Goal: Transaction & Acquisition: Download file/media

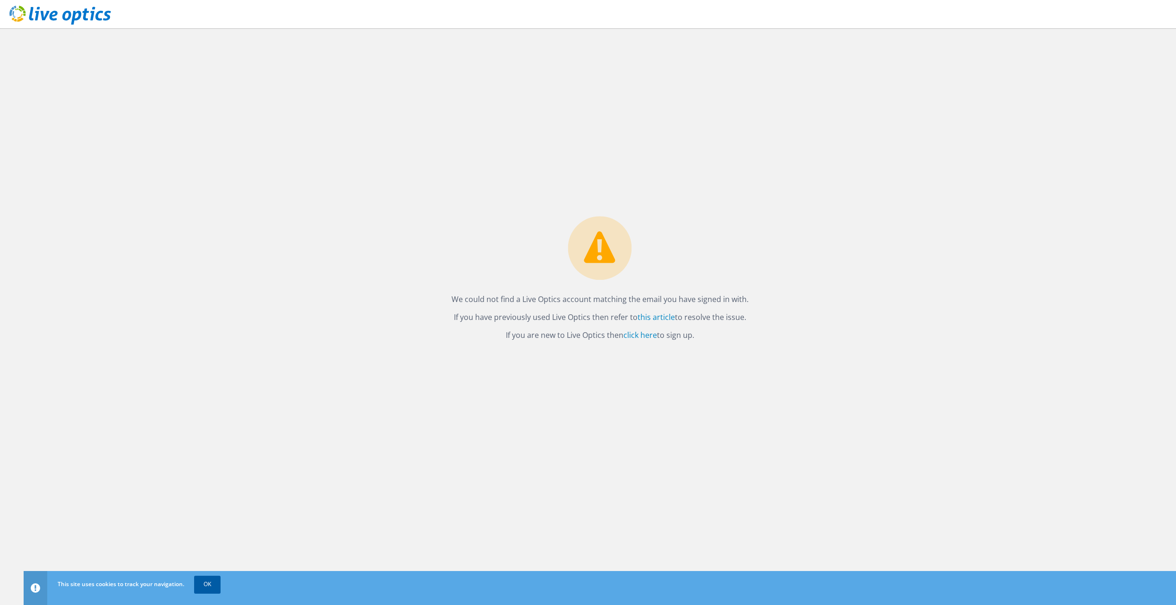
click at [209, 584] on link "OK" at bounding box center [207, 584] width 26 height 17
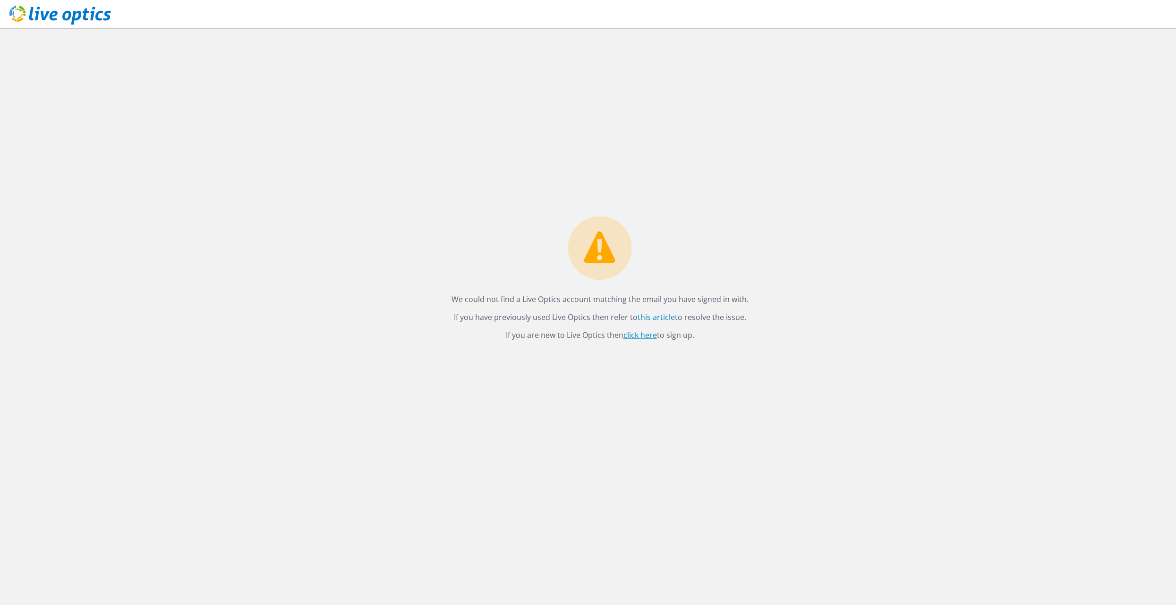
click at [643, 335] on link "click here" at bounding box center [640, 335] width 34 height 10
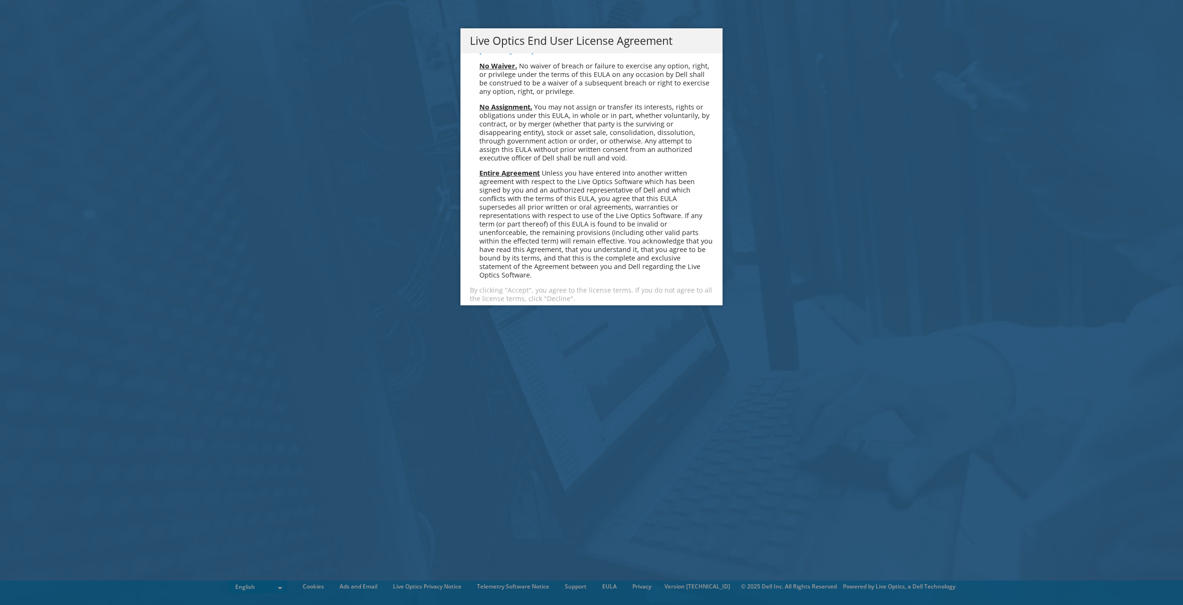
scroll to position [3570, 0]
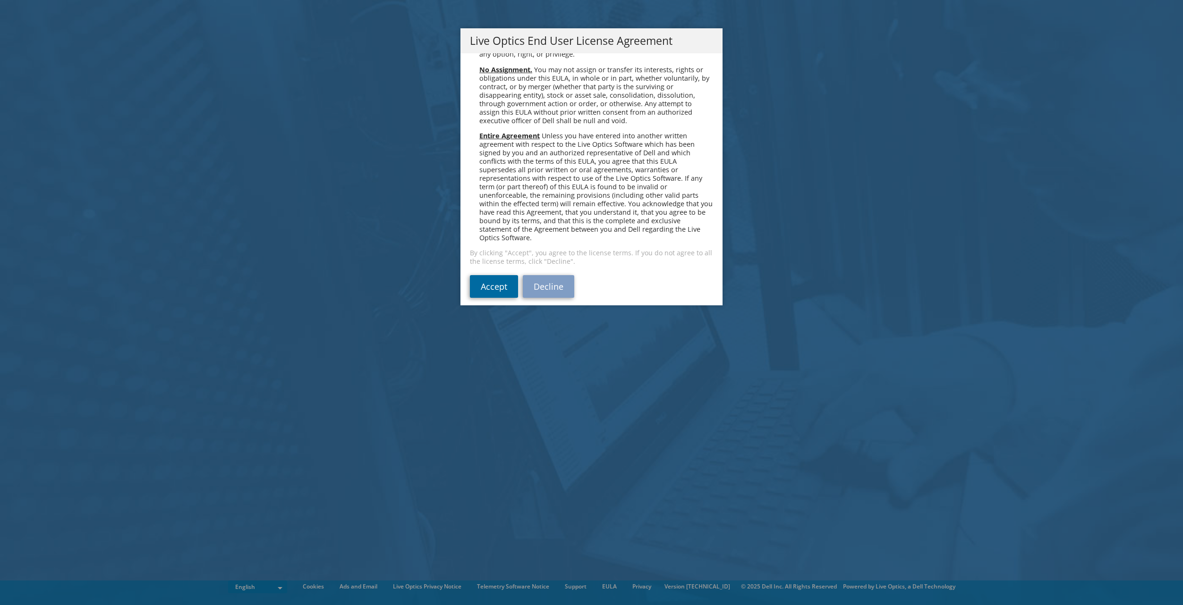
click at [497, 287] on link "Accept" at bounding box center [494, 286] width 48 height 23
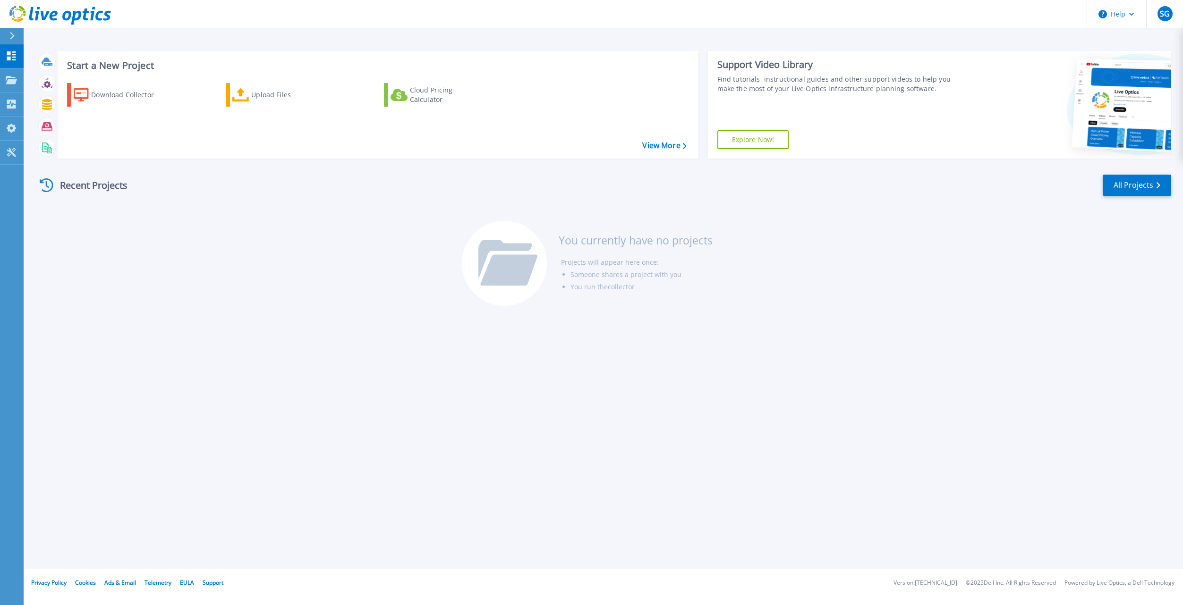
click at [197, 318] on div "Start a New Project Download Collector Upload Files Cloud Pricing Calculator Vi…" at bounding box center [603, 284] width 1159 height 569
click at [12, 81] on icon at bounding box center [11, 80] width 11 height 8
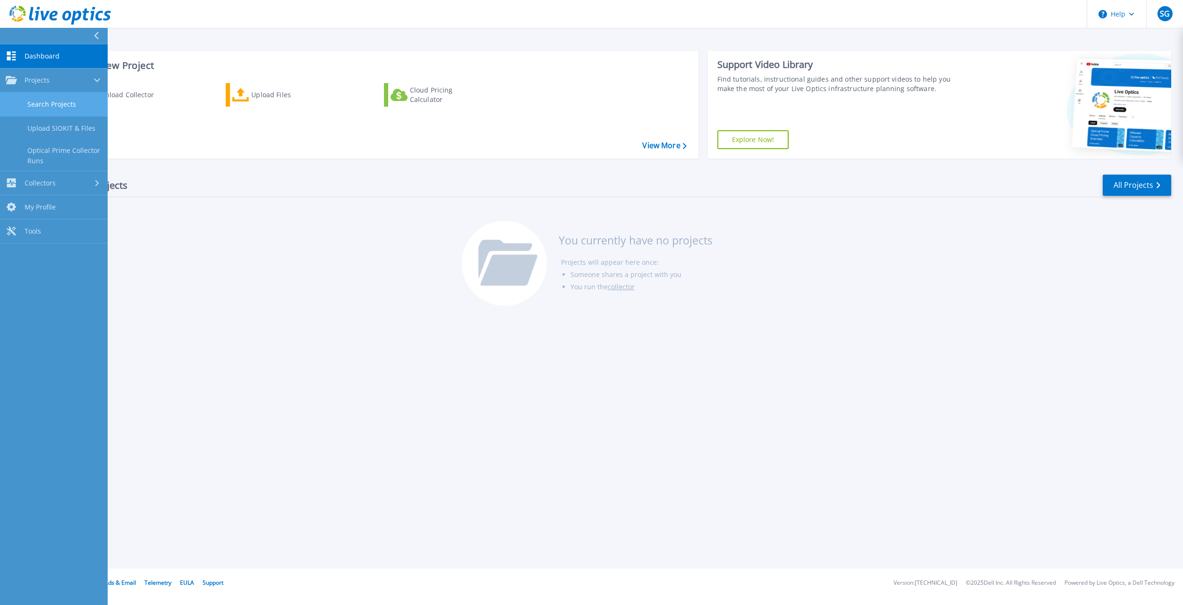
click at [70, 102] on link "Search Projects" at bounding box center [54, 105] width 108 height 24
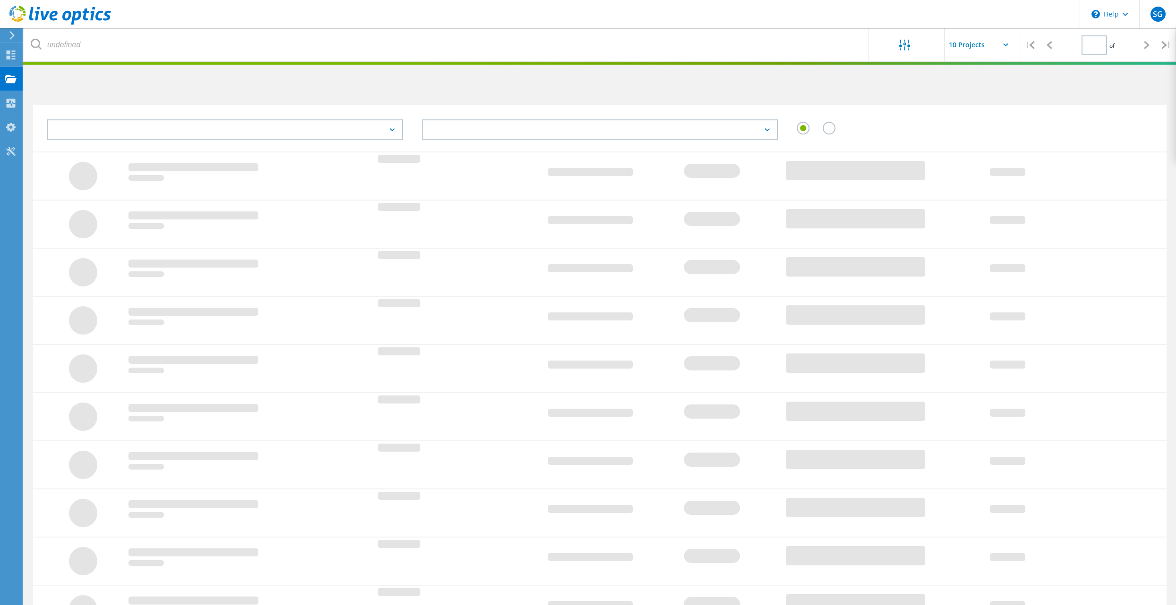
type input "1"
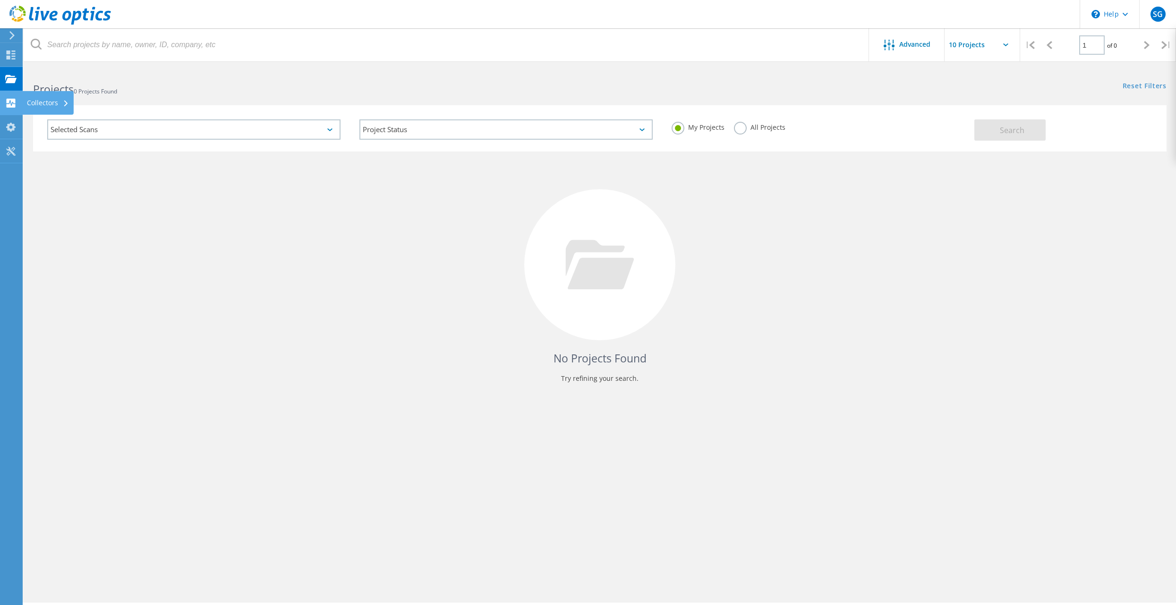
click at [14, 106] on use at bounding box center [11, 103] width 9 height 9
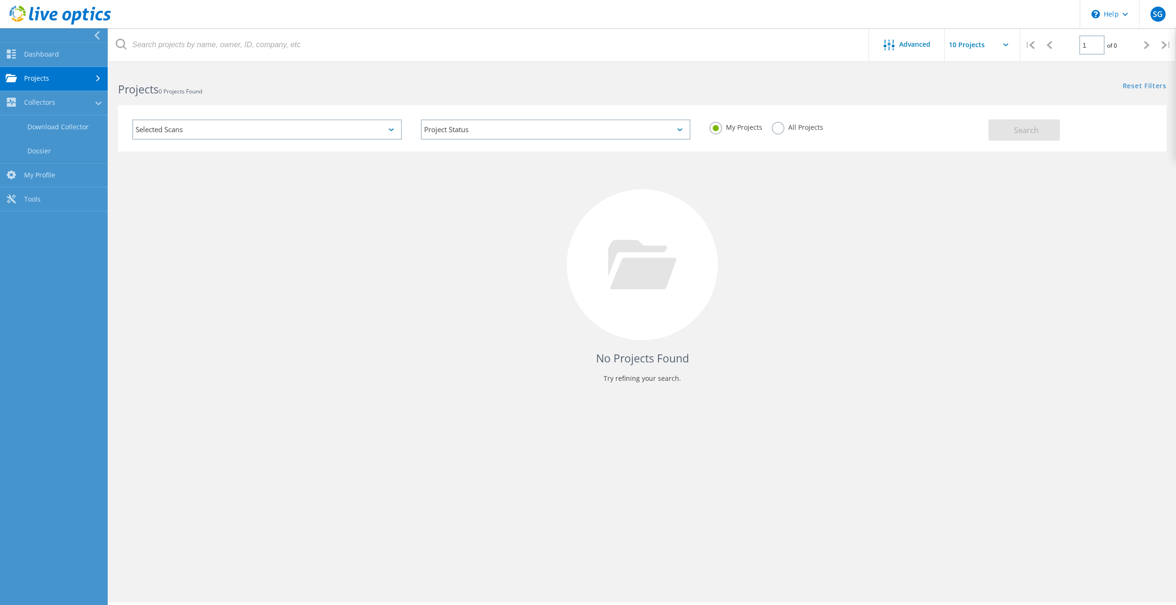
click at [44, 76] on link "Projects" at bounding box center [54, 79] width 108 height 24
click at [42, 43] on link "Dashboard" at bounding box center [54, 55] width 108 height 24
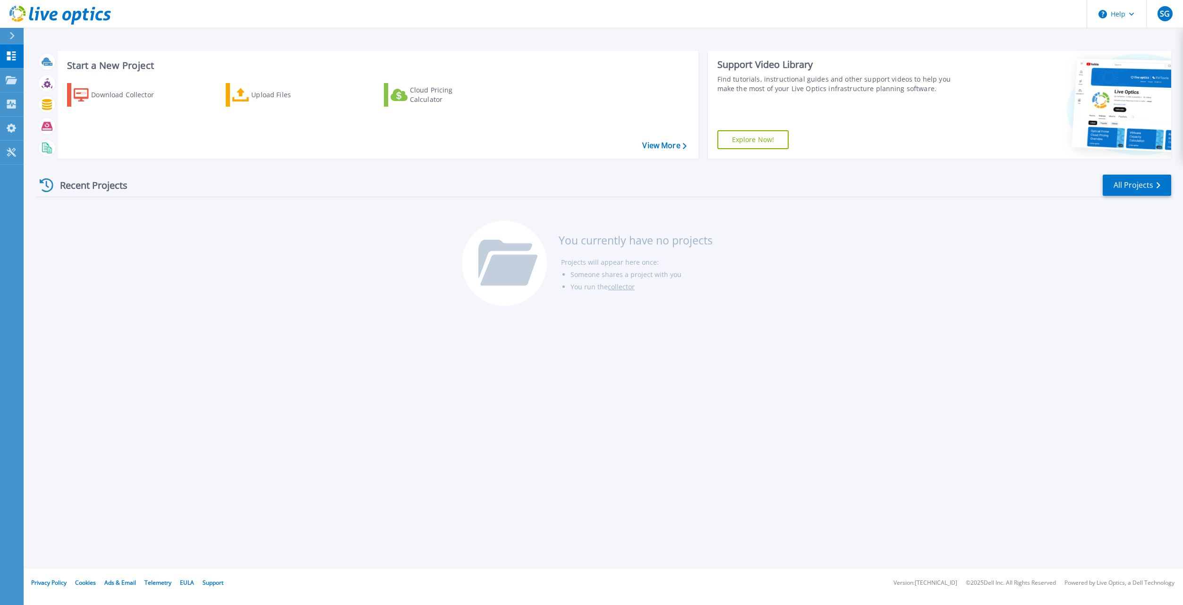
drag, startPoint x: 161, startPoint y: 280, endPoint x: 172, endPoint y: 238, distance: 43.6
click at [161, 280] on div "Recent Projects All Projects You currently have no projects Projects will appea…" at bounding box center [603, 240] width 1134 height 149
click at [143, 92] on div "Download Collector" at bounding box center [129, 94] width 76 height 19
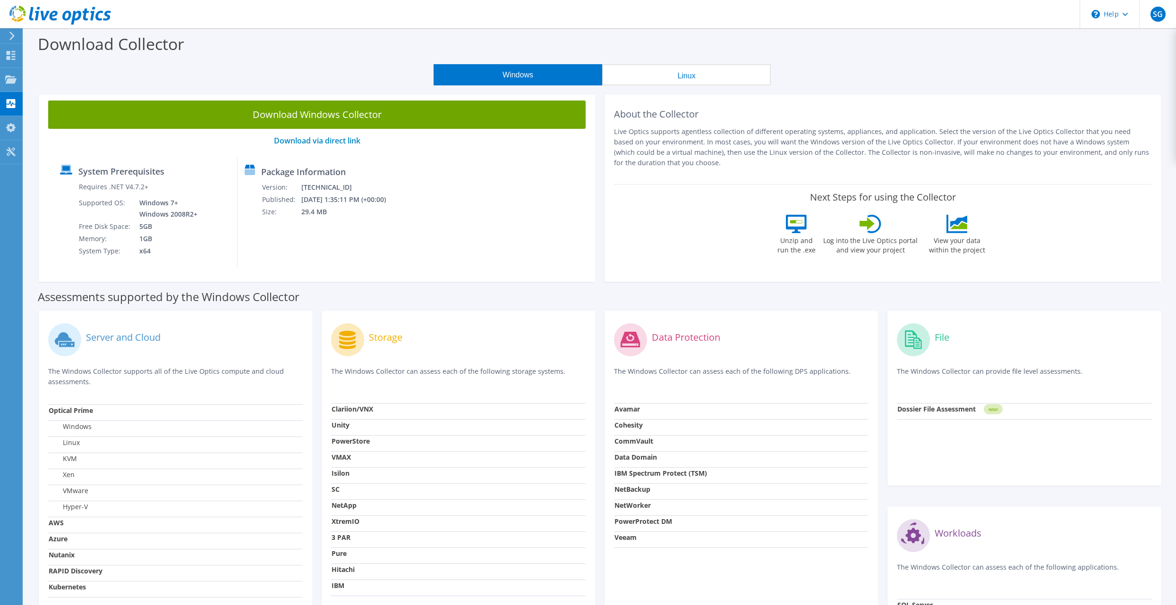
drag, startPoint x: 635, startPoint y: 110, endPoint x: 801, endPoint y: 158, distance: 173.3
click at [801, 158] on div "About the Collector Live Optics supports agentless collection of different oper…" at bounding box center [882, 138] width 537 height 74
click at [474, 199] on div "System Prerequisites Requires .NET V4.7.2+ Supported OS: Windows 7+ Windows 200…" at bounding box center [317, 213] width 528 height 110
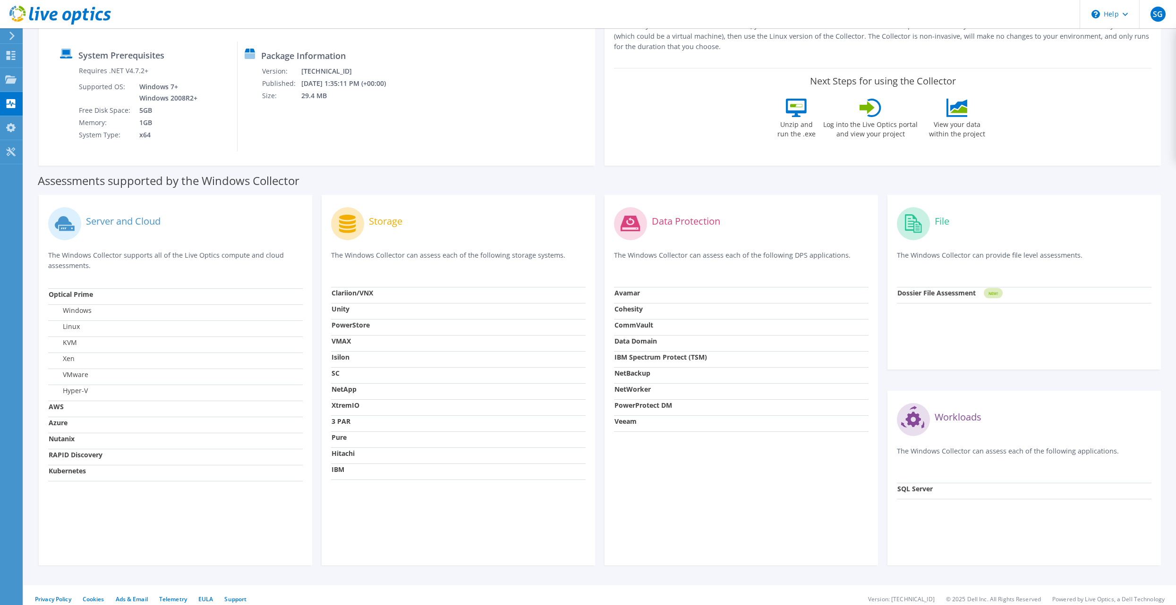
scroll to position [125, 0]
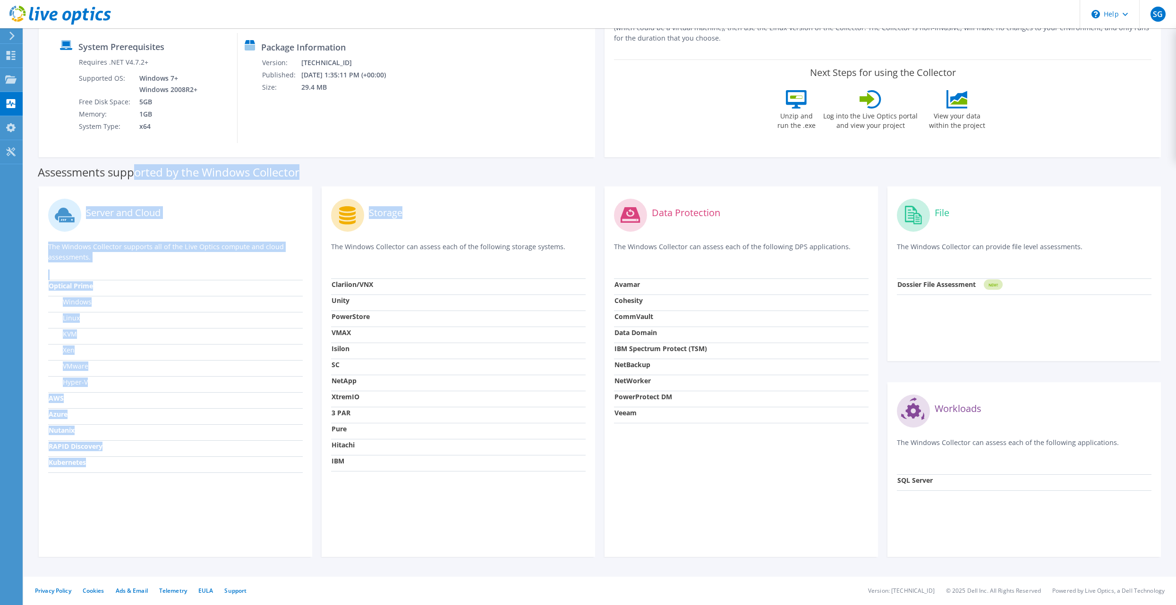
drag, startPoint x: 135, startPoint y: 167, endPoint x: 485, endPoint y: 186, distance: 350.3
click at [485, 186] on div "Assessments supported by the Windows Collector Server and Cloud The Windows Col…" at bounding box center [600, 358] width 1124 height 400
drag, startPoint x: 485, startPoint y: 186, endPoint x: 550, endPoint y: 181, distance: 64.4
click at [550, 181] on div "Assessments supported by the Windows Collector" at bounding box center [600, 170] width 1124 height 24
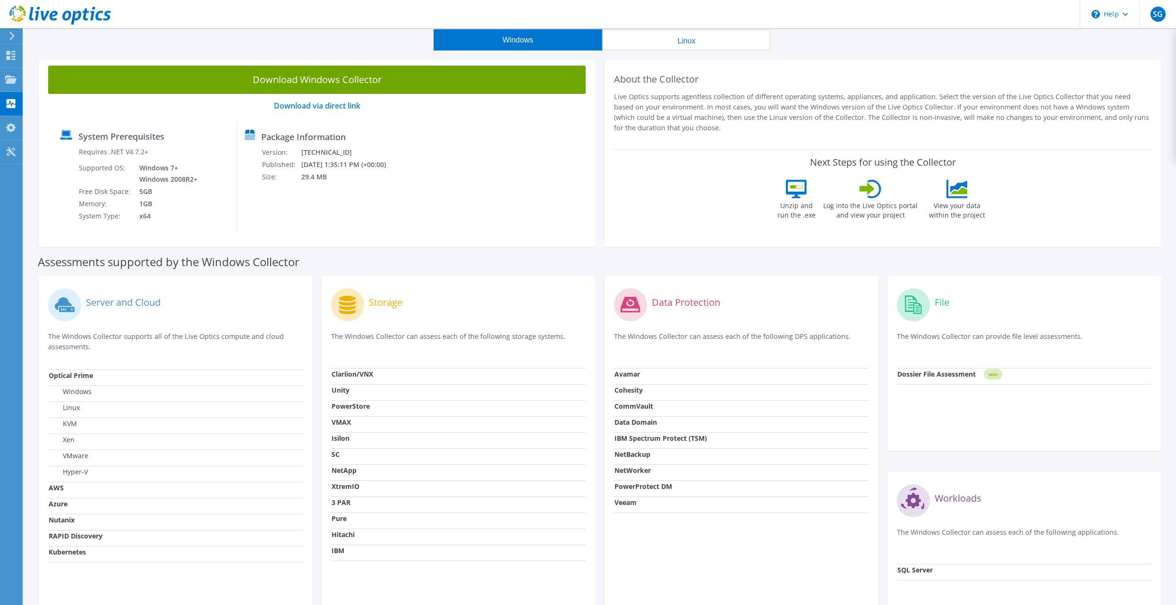
scroll to position [0, 0]
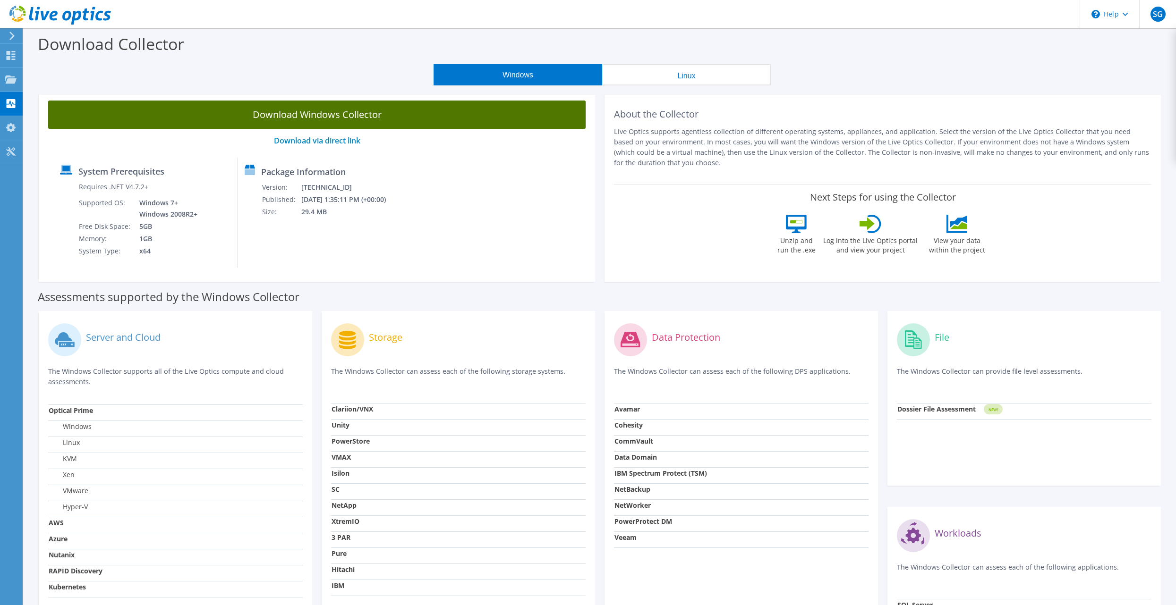
click at [399, 106] on link "Download Windows Collector" at bounding box center [316, 115] width 537 height 28
